Goal: Check status: Check status

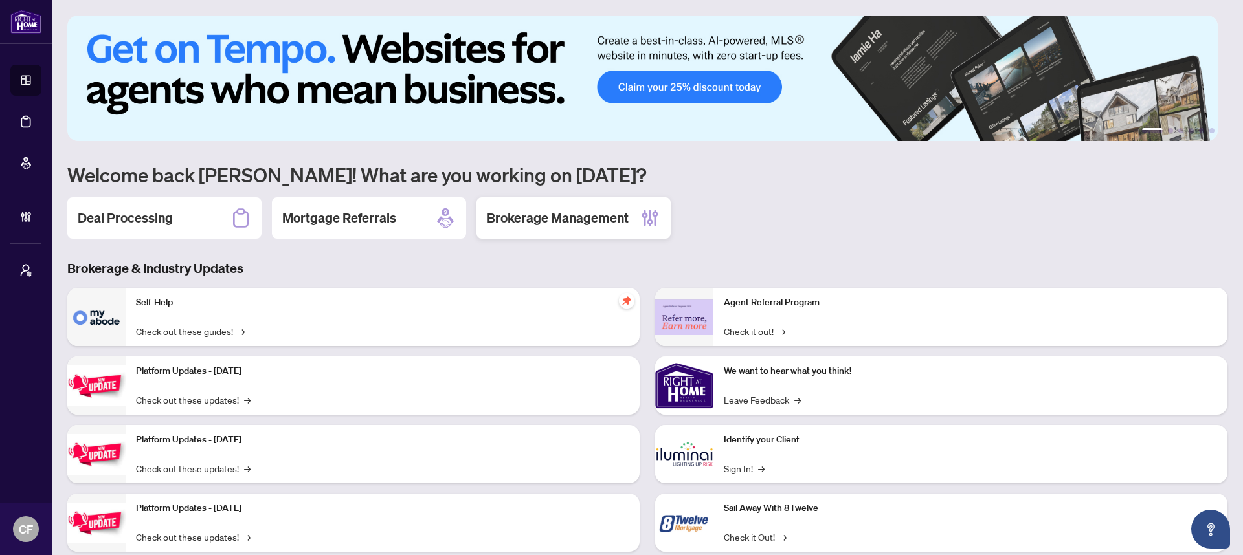
click at [628, 201] on div "Brokerage Management" at bounding box center [573, 217] width 194 height 41
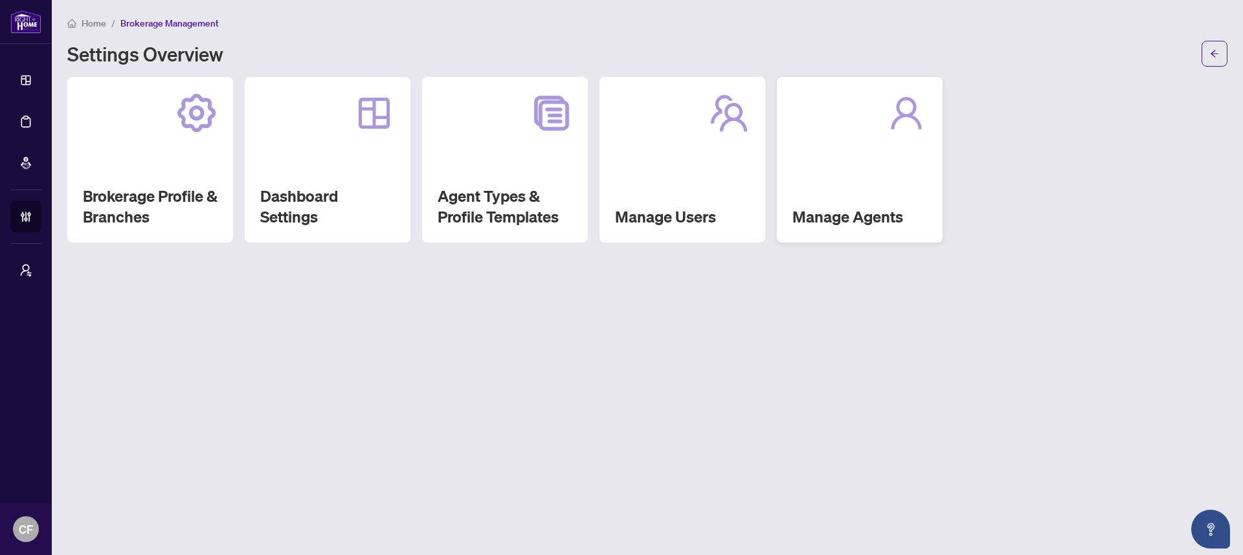
click at [885, 114] on icon at bounding box center [905, 113] width 41 height 41
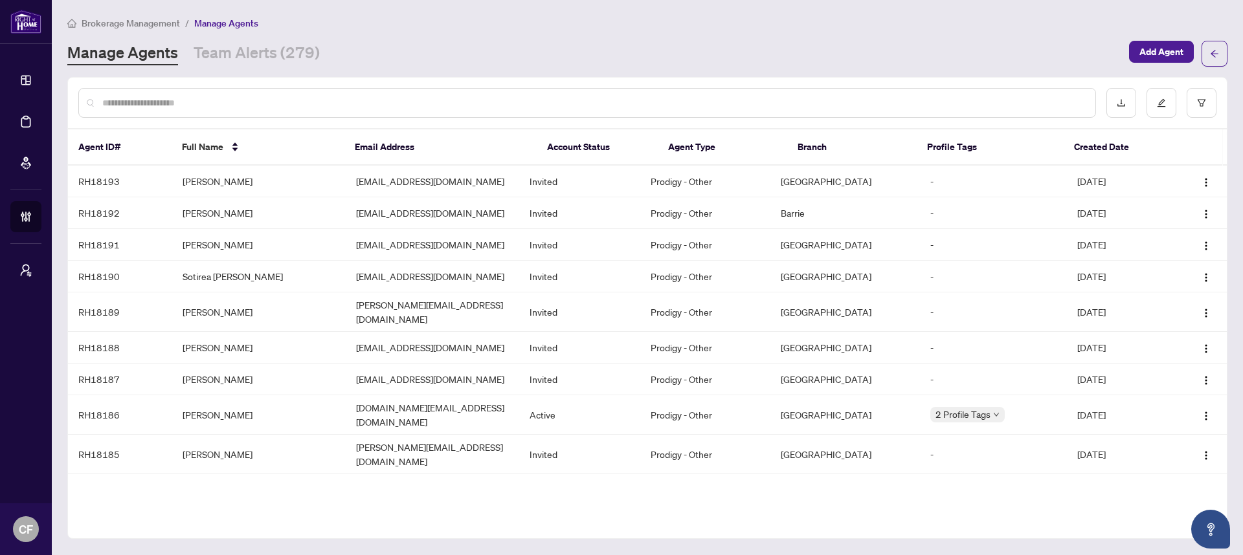
click at [139, 17] on span "Brokerage Management" at bounding box center [131, 23] width 98 height 12
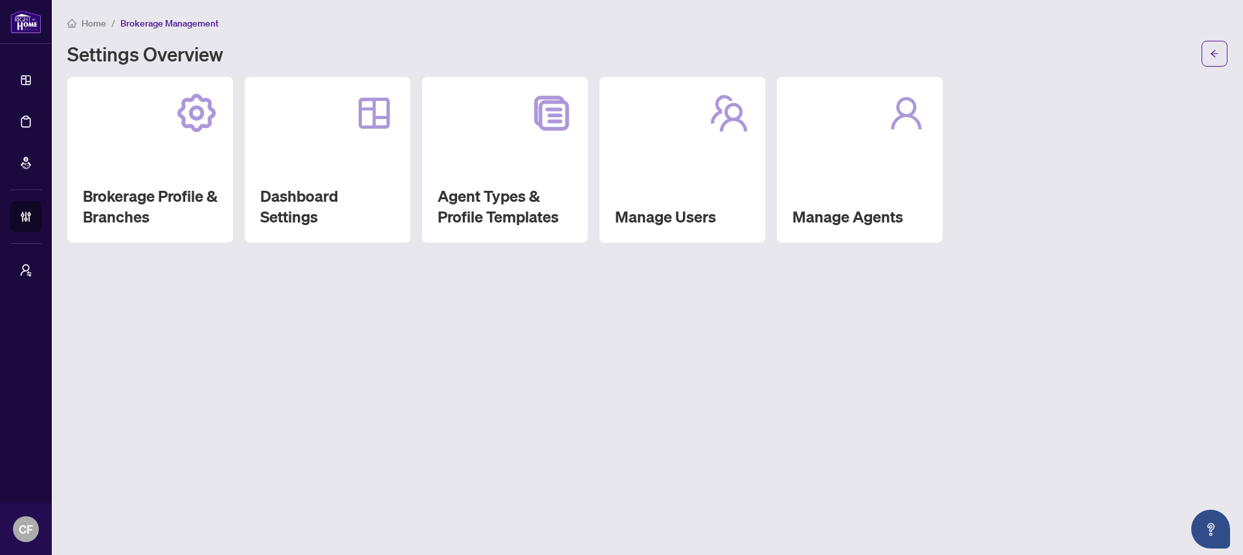
click at [101, 25] on span "Home" at bounding box center [94, 23] width 25 height 12
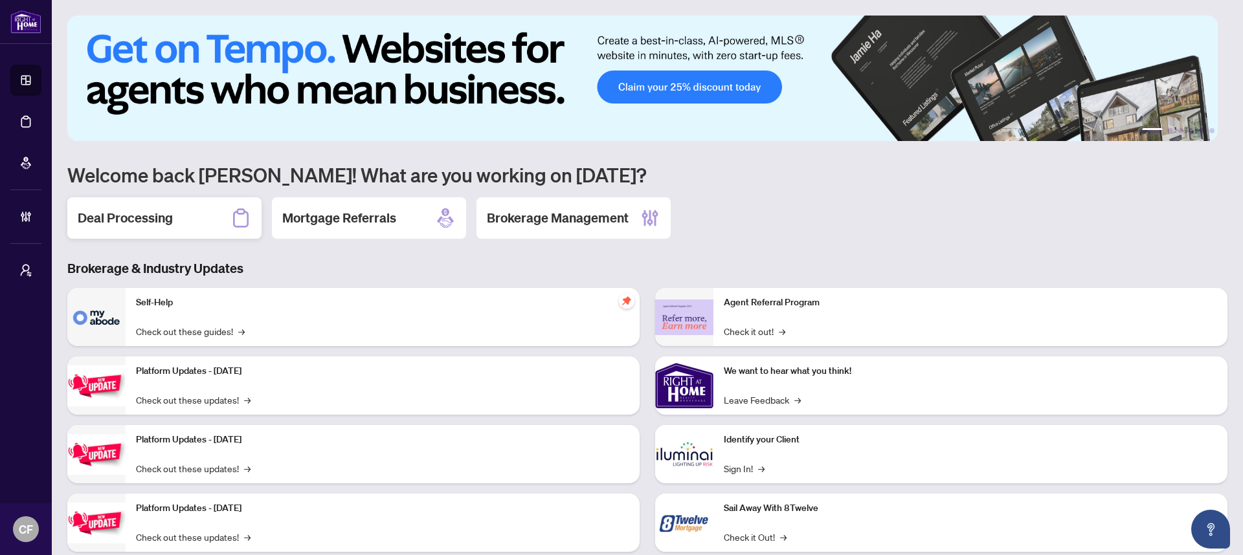
click at [203, 206] on div "Deal Processing" at bounding box center [164, 217] width 194 height 41
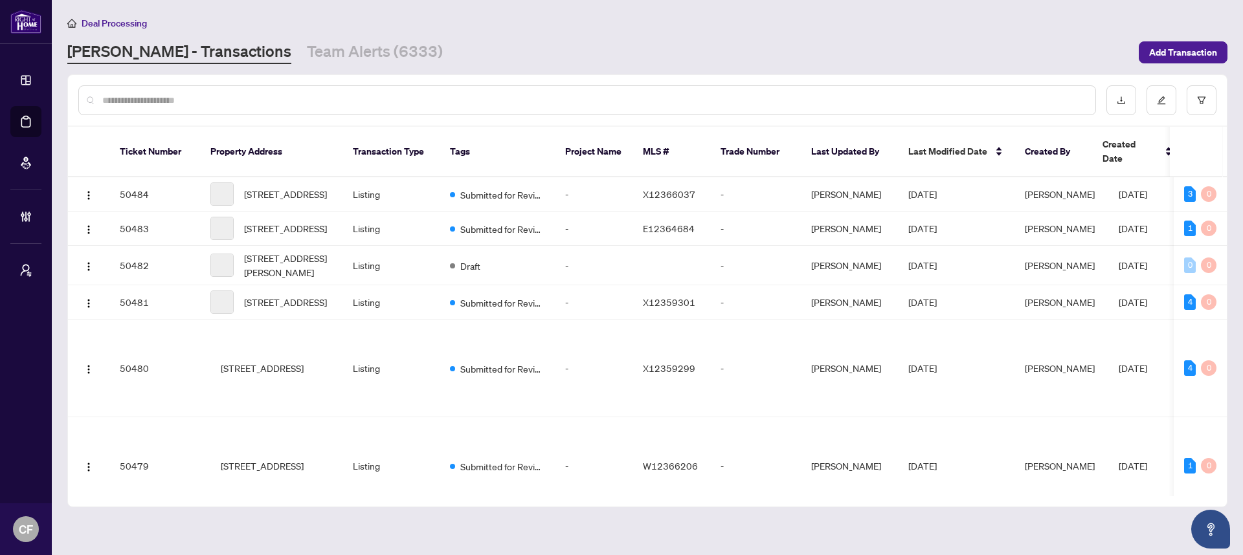
click at [311, 105] on input "text" at bounding box center [593, 100] width 983 height 14
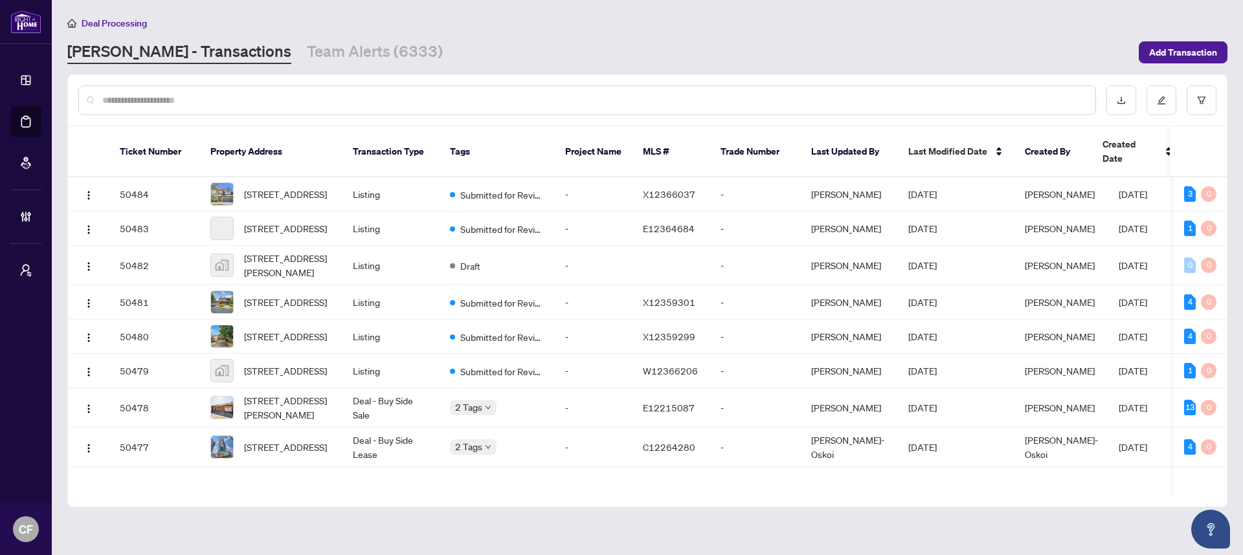
paste input "*****"
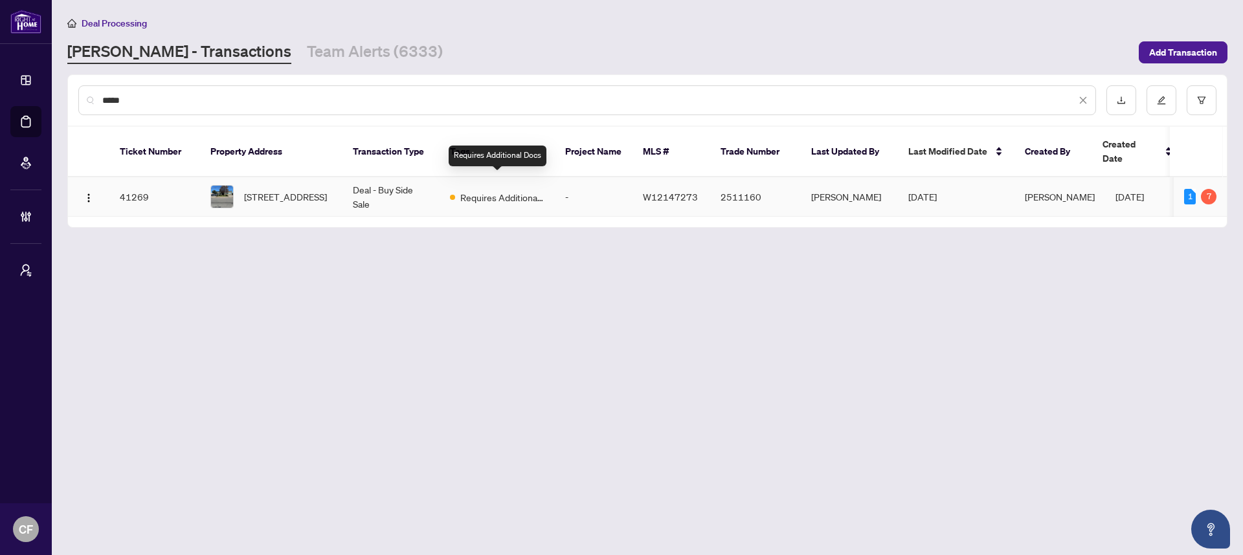
type input "*****"
click at [485, 190] on span "Requires Additional Docs" at bounding box center [502, 197] width 84 height 14
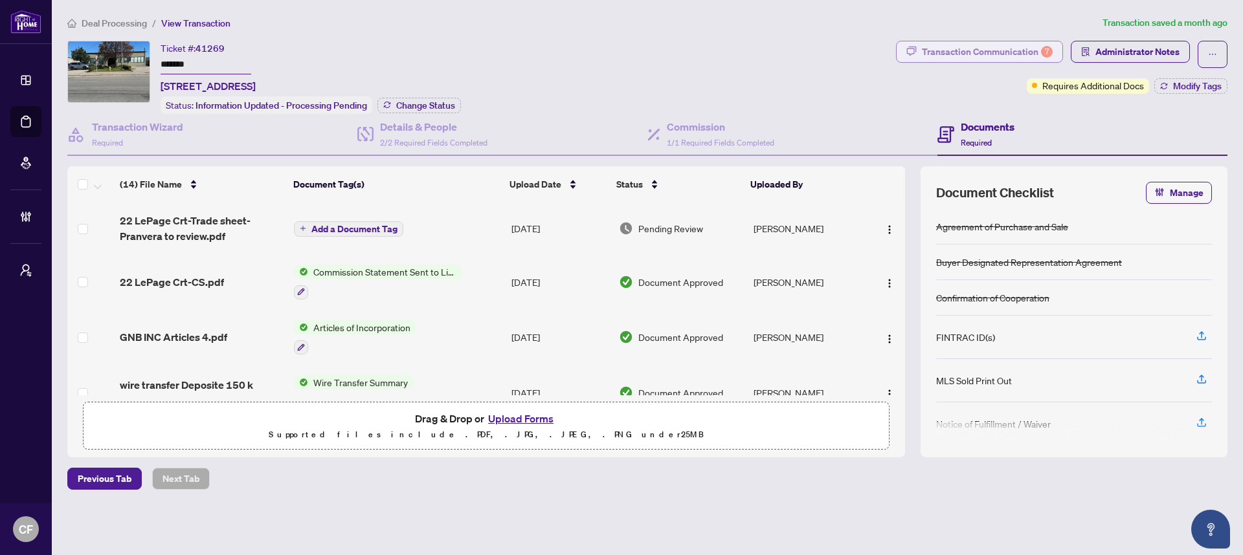
click at [1021, 43] on div "Transaction Communication 7" at bounding box center [987, 51] width 131 height 21
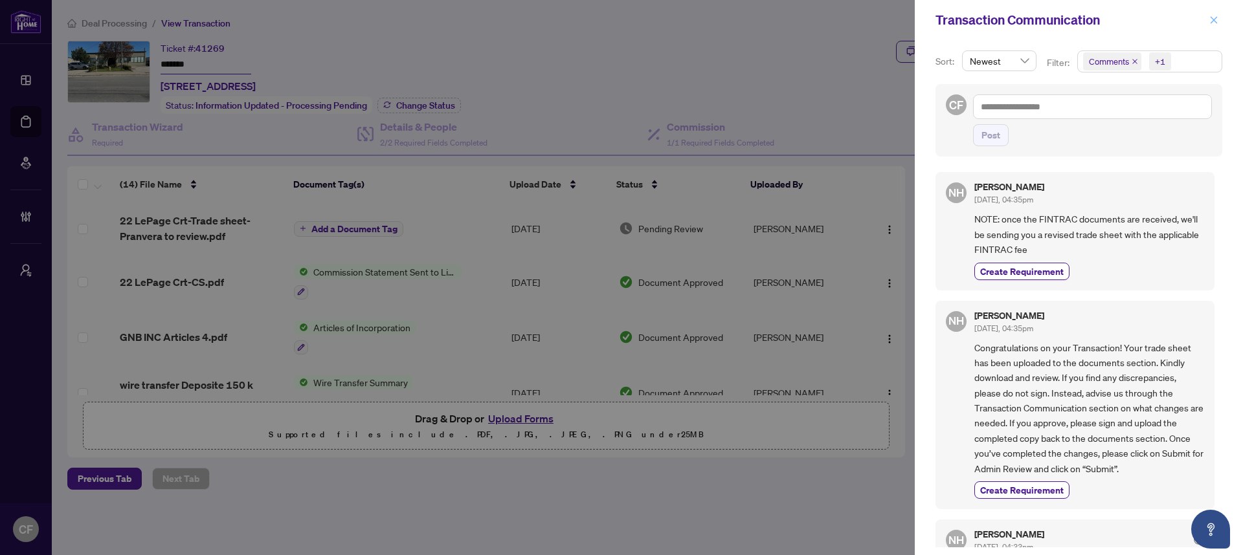
click at [1207, 19] on button "button" at bounding box center [1213, 20] width 17 height 16
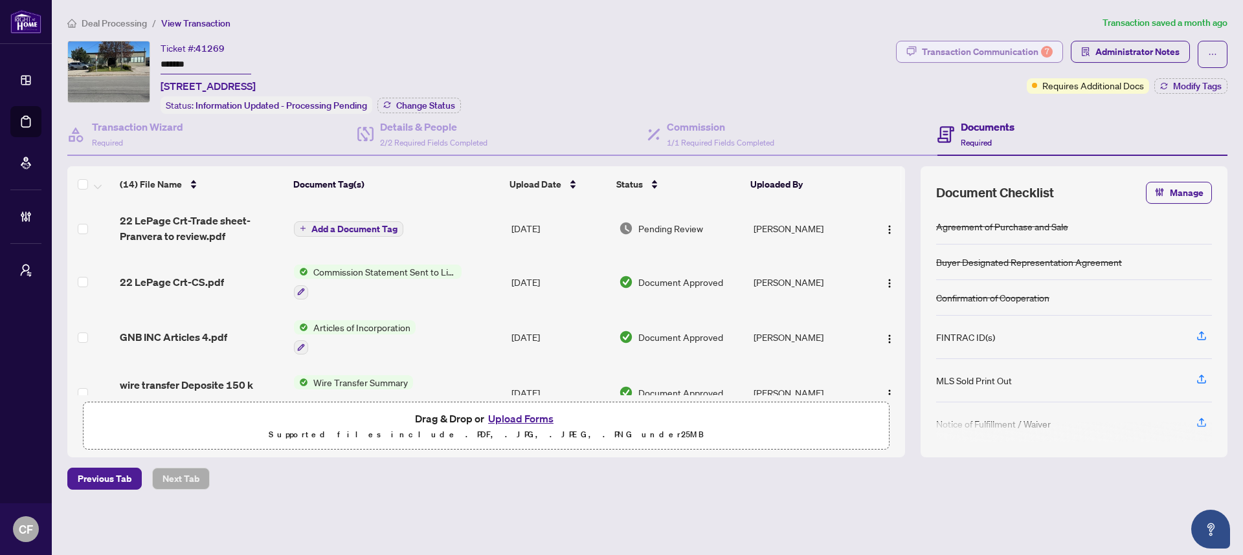
click at [1012, 60] on div "Transaction Communication 7" at bounding box center [987, 51] width 131 height 21
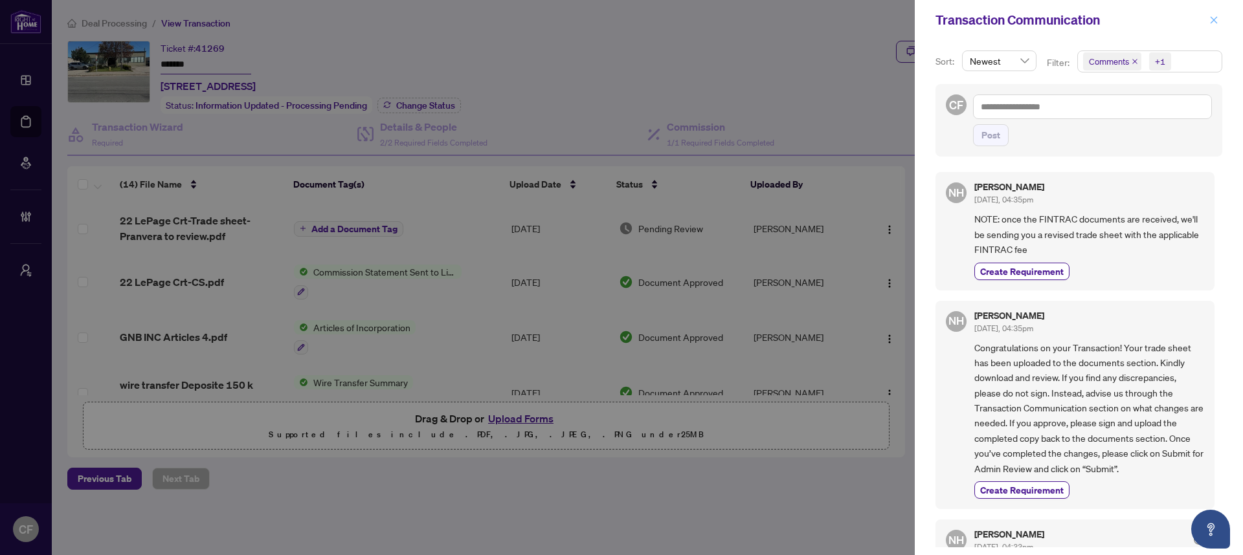
click at [1210, 19] on icon "close" at bounding box center [1213, 20] width 9 height 9
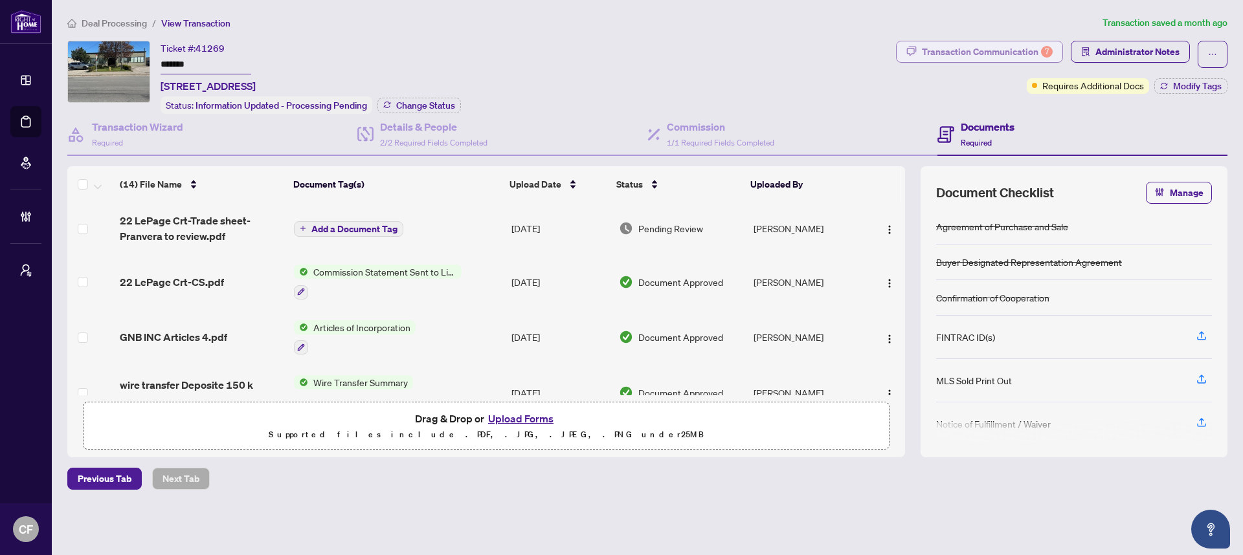
click at [915, 53] on icon "button" at bounding box center [912, 51] width 10 height 10
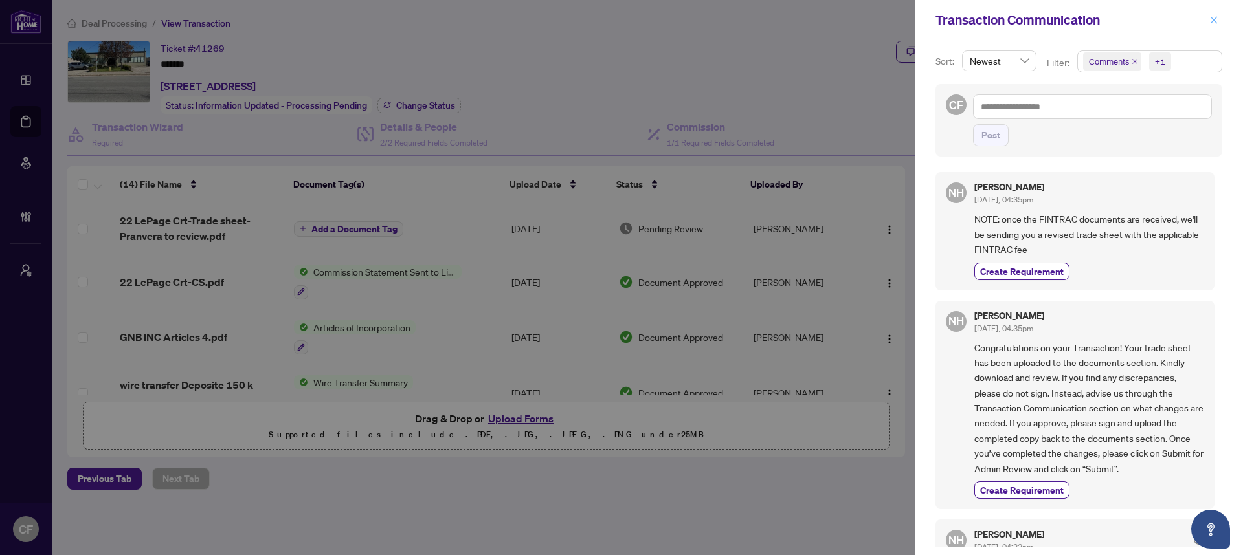
click at [1210, 19] on icon "close" at bounding box center [1213, 20] width 9 height 9
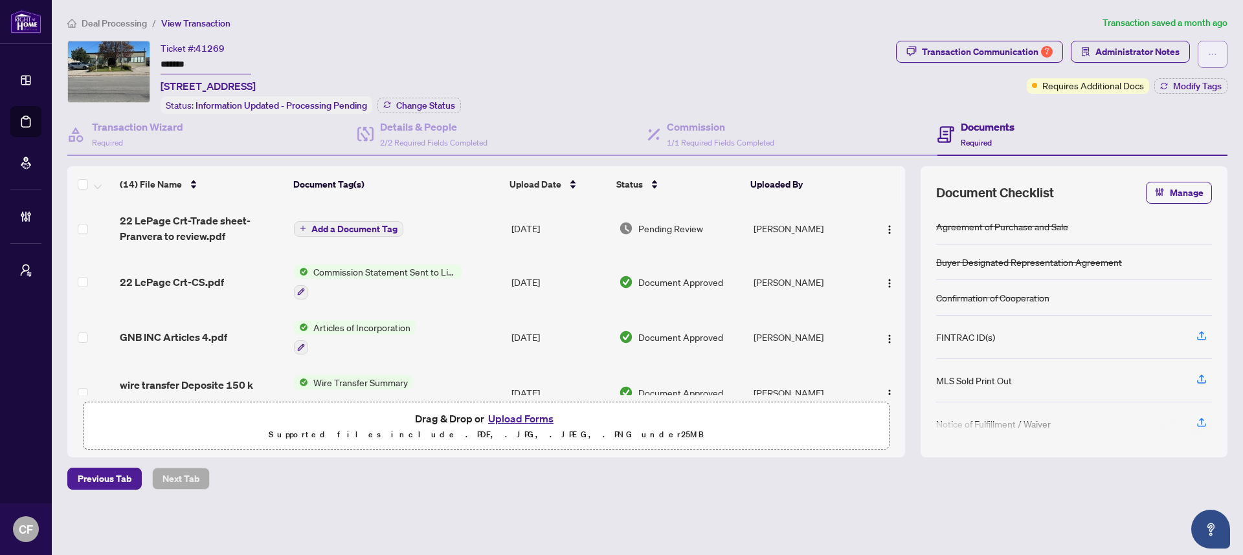
click at [1205, 45] on button "button" at bounding box center [1212, 54] width 30 height 27
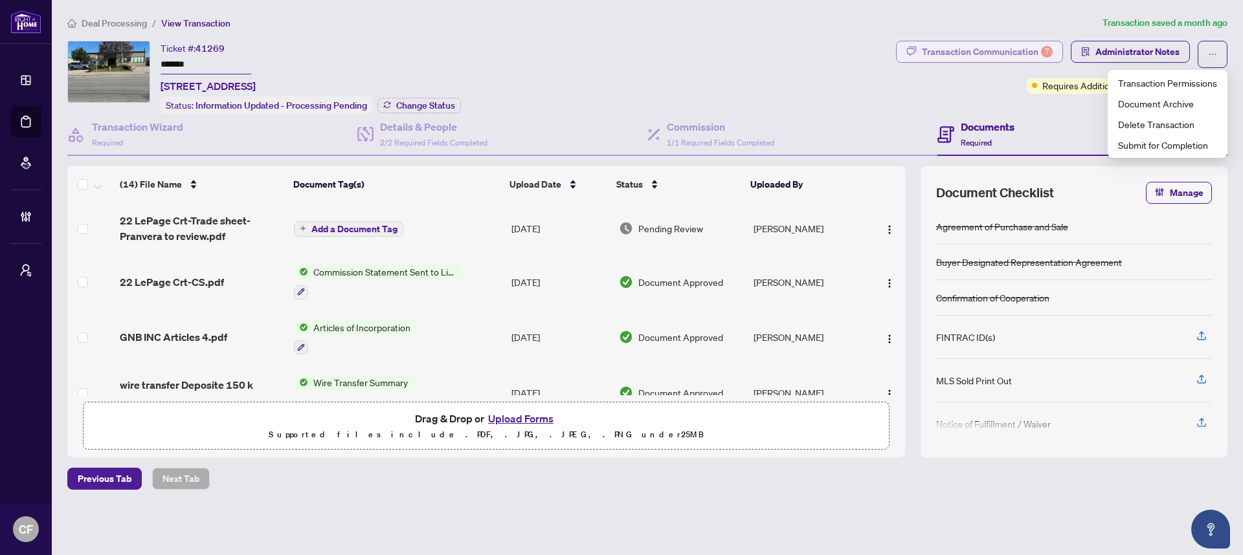
click at [971, 43] on div "Transaction Communication 7" at bounding box center [987, 51] width 131 height 21
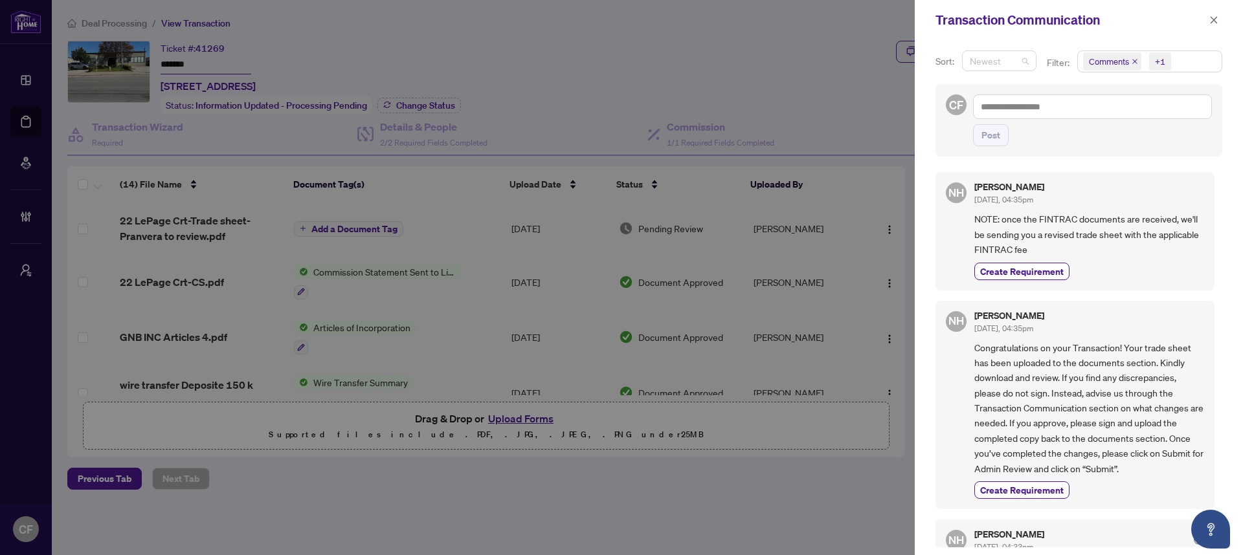
click at [988, 61] on span "Newest" at bounding box center [999, 60] width 59 height 19
click at [1187, 68] on span "Comments +1" at bounding box center [1150, 61] width 144 height 21
click at [1151, 144] on span "Activity History" at bounding box center [1155, 152] width 115 height 16
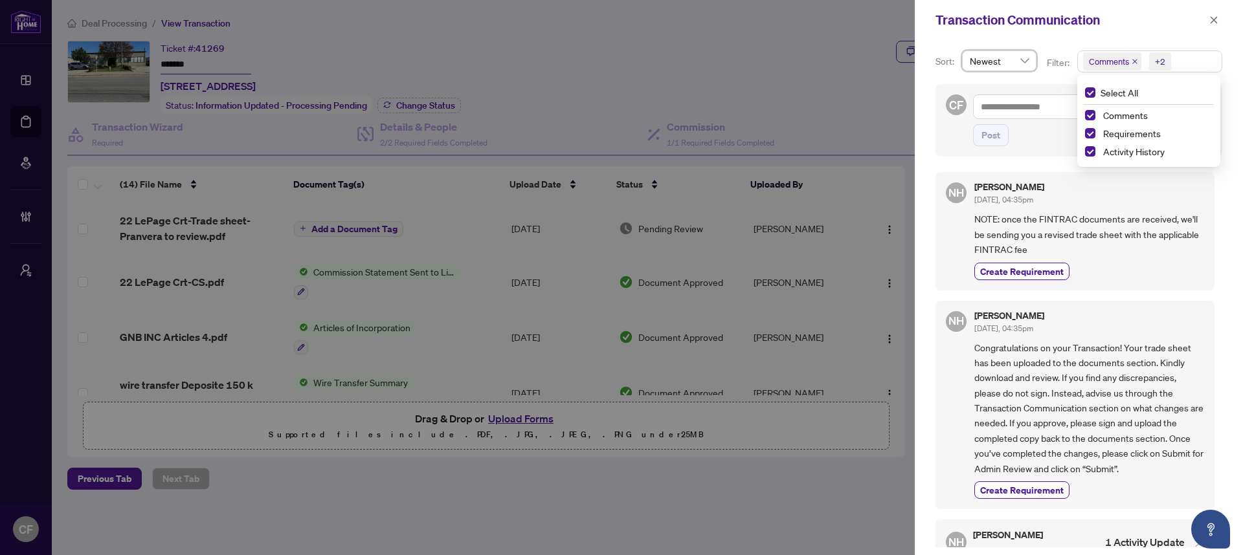
scroll to position [287, 0]
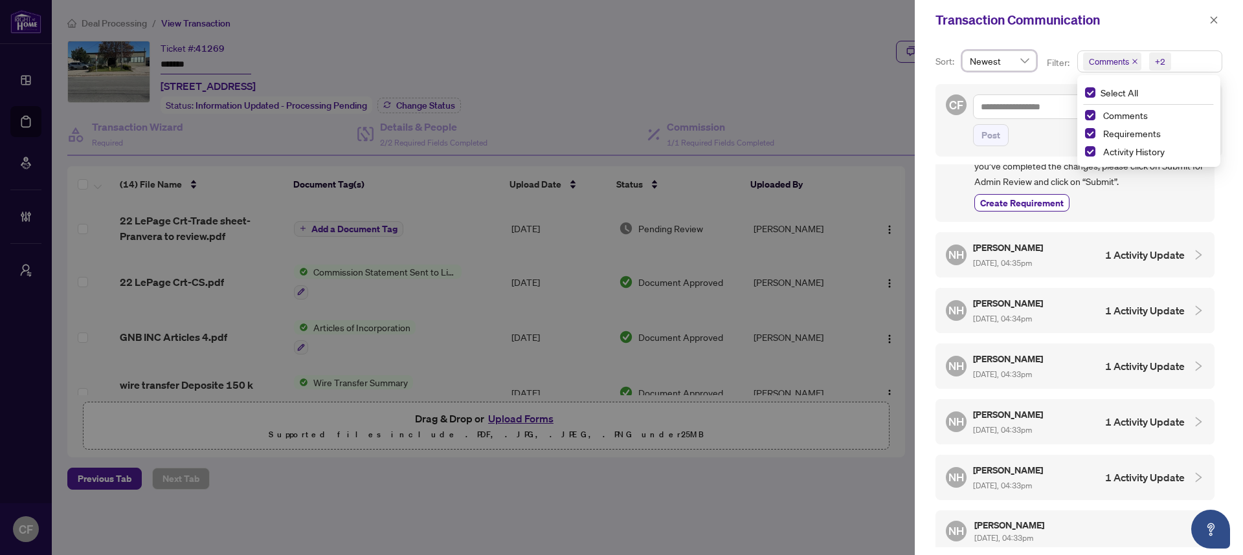
click at [1031, 267] on span "[DATE], 04:35pm" at bounding box center [1002, 263] width 59 height 10
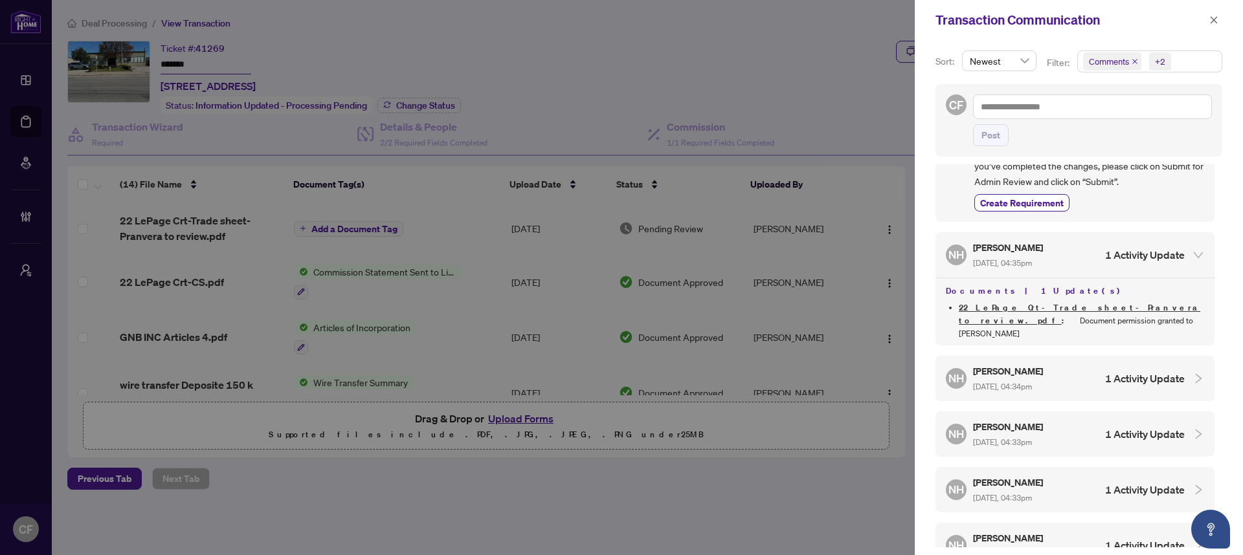
click at [1081, 364] on div "NH [PERSON_NAME] [DATE], 04:34pm 1 Activity Update" at bounding box center [1065, 379] width 239 height 30
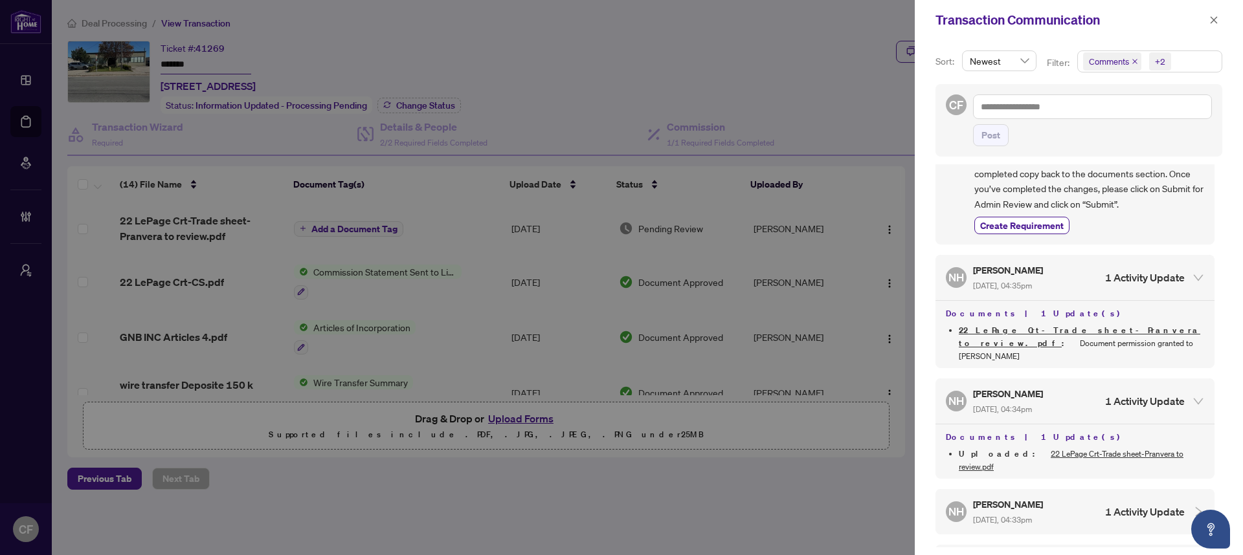
scroll to position [0, 0]
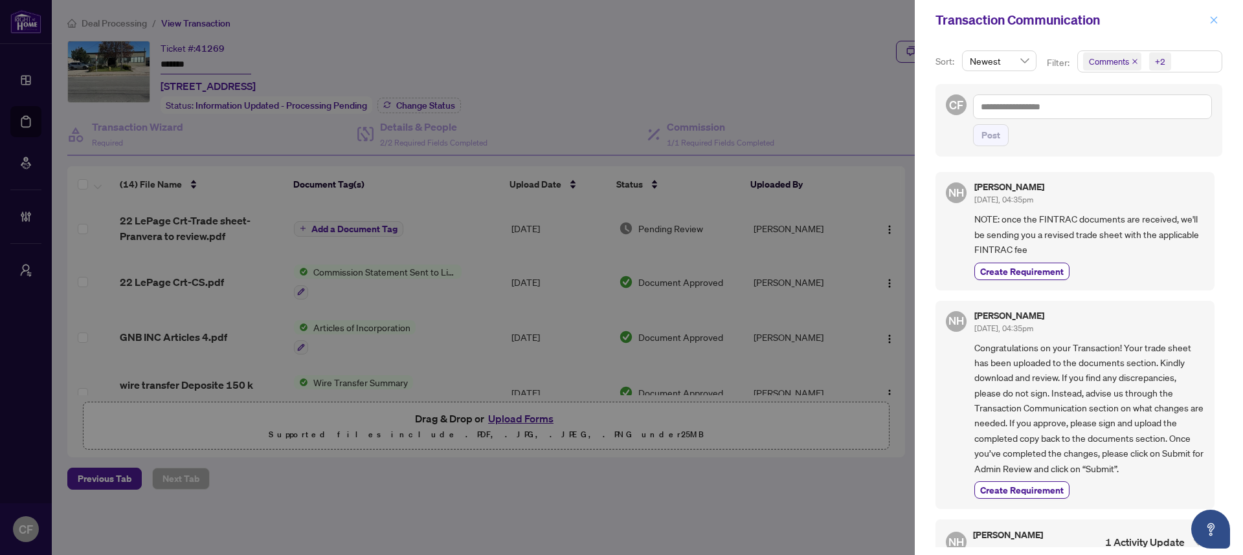
click at [1216, 30] on div "Transaction Communication" at bounding box center [1079, 20] width 328 height 40
click at [1214, 16] on icon "close" at bounding box center [1213, 20] width 9 height 9
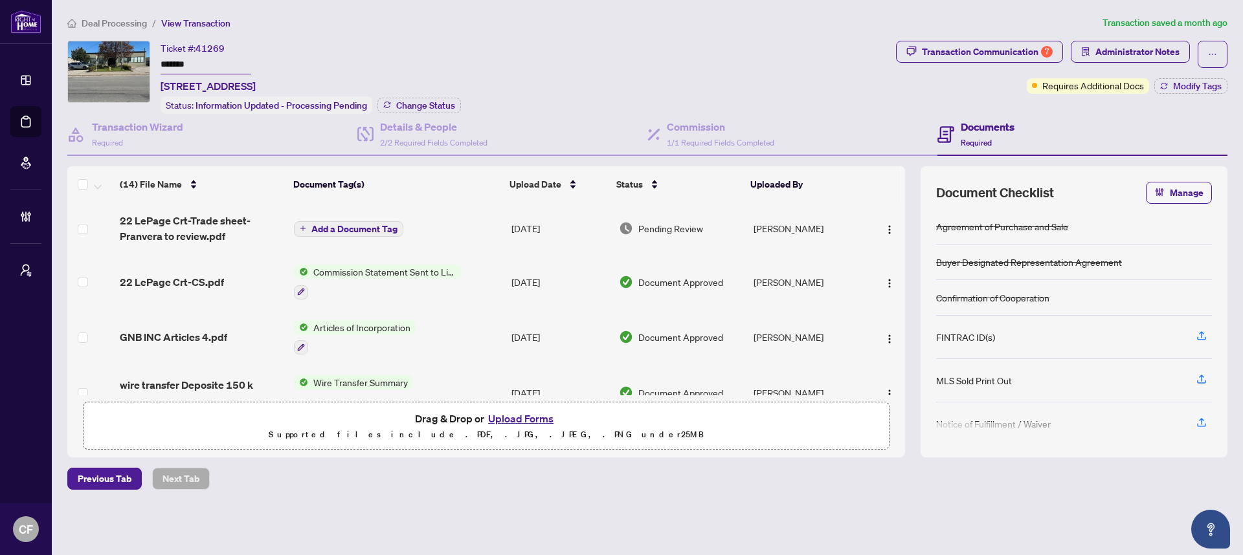
click at [99, 19] on span "Deal Processing" at bounding box center [114, 23] width 65 height 12
